Goal: Task Accomplishment & Management: Manage account settings

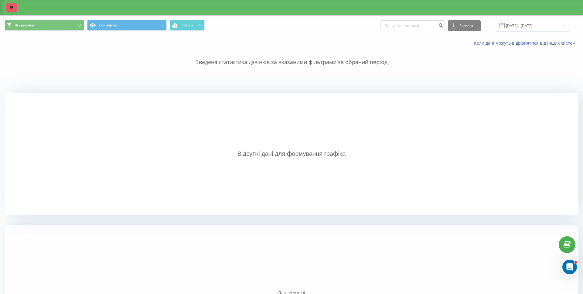
click at [13, 9] on icon at bounding box center [12, 7] width 4 height 4
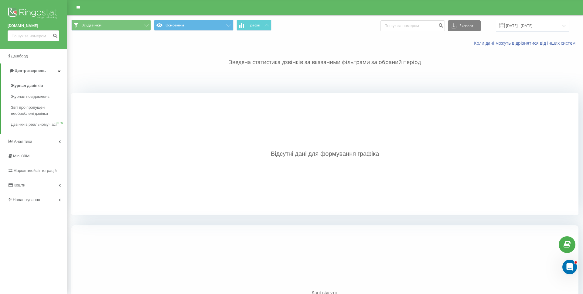
click at [32, 10] on img at bounding box center [34, 13] width 52 height 15
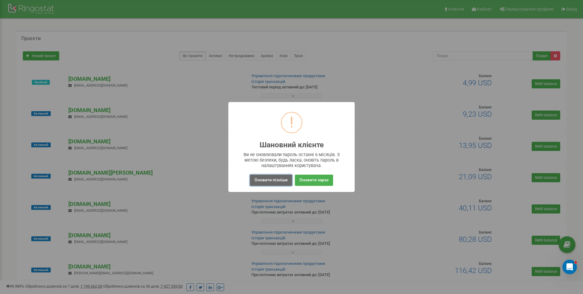
click at [280, 180] on button "Оновити пізніше" at bounding box center [271, 180] width 42 height 11
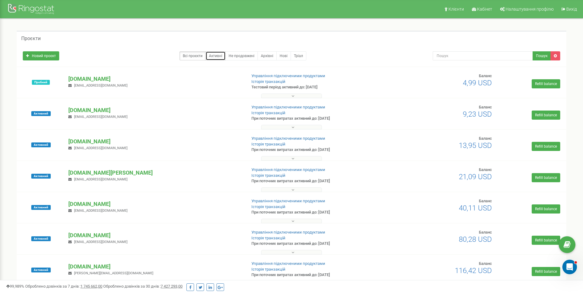
click at [210, 56] on link "Активні" at bounding box center [216, 55] width 20 height 9
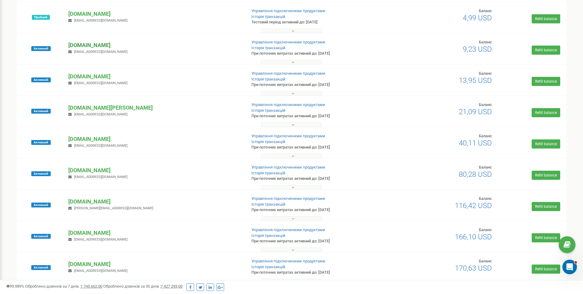
scroll to position [66, 0]
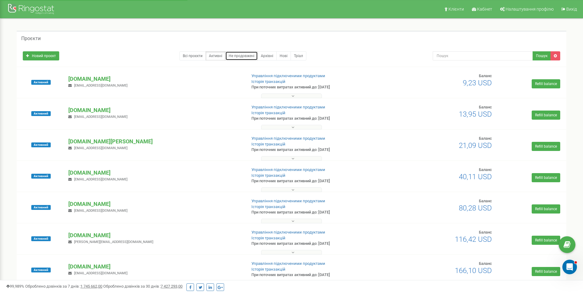
click at [245, 56] on link "Не продовжені" at bounding box center [241, 55] width 33 height 9
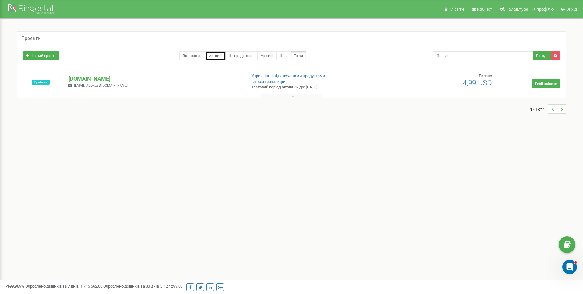
click at [214, 56] on link "Активні" at bounding box center [216, 55] width 20 height 9
